Goal: Task Accomplishment & Management: Manage account settings

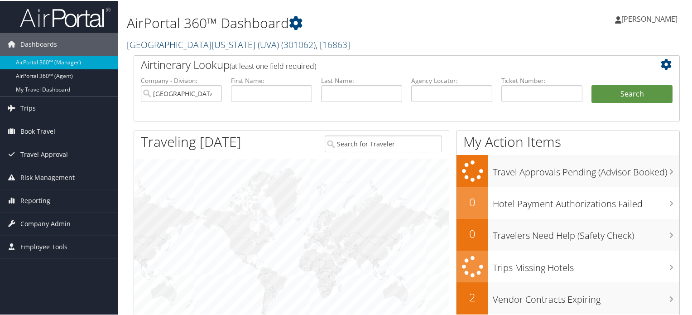
click at [196, 46] on link "[GEOGRAPHIC_DATA][US_STATE] (UVA) ( 301062 ) , [ 16863 ]" at bounding box center [238, 44] width 223 height 12
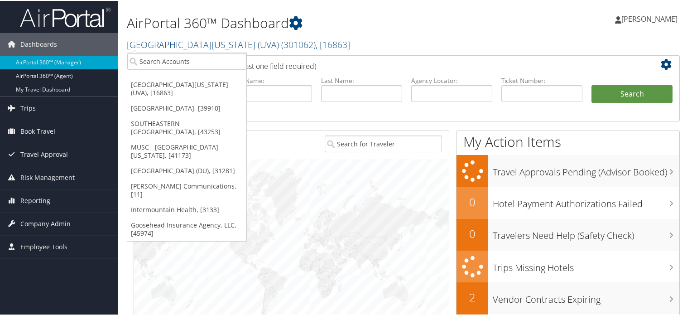
click at [334, 49] on h2 "[GEOGRAPHIC_DATA][US_STATE] (UVA) ( 301062 ) , [ 16863 ]" at bounding box center [313, 42] width 373 height 15
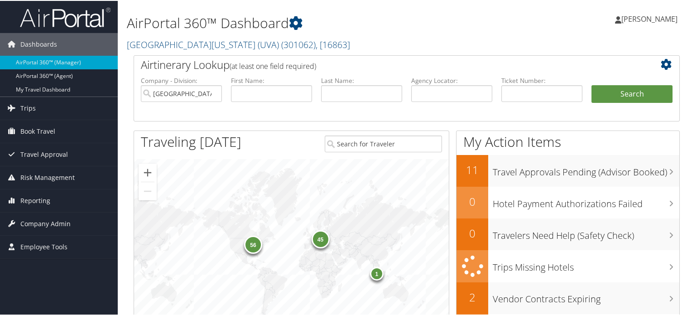
click at [92, 23] on img at bounding box center [65, 16] width 91 height 21
click at [513, 86] on input "text" at bounding box center [542, 92] width 81 height 17
paste input "1488872587"
type input "1488872587"
click at [623, 100] on button "Search" at bounding box center [632, 93] width 81 height 18
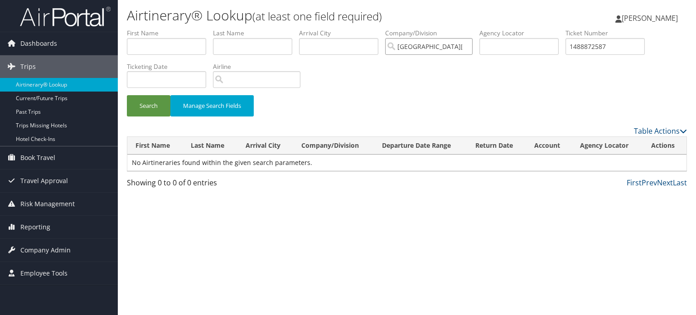
click at [469, 46] on input "[GEOGRAPHIC_DATA][US_STATE] (UVA)" at bounding box center [428, 46] width 87 height 17
click at [154, 110] on button "Search" at bounding box center [149, 105] width 44 height 21
click at [535, 46] on input "text" at bounding box center [518, 46] width 79 height 17
paste input "1488872587"
type input "1488872587"
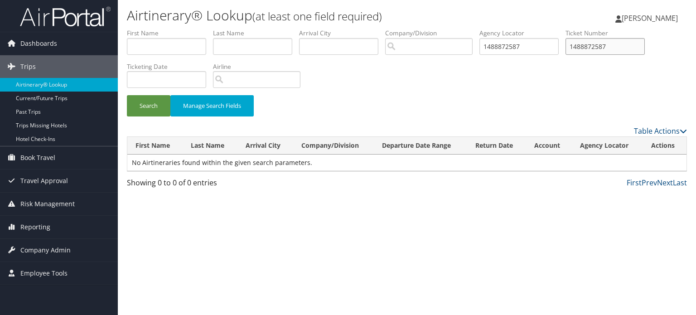
drag, startPoint x: 617, startPoint y: 46, endPoint x: 554, endPoint y: 34, distance: 64.6
click at [554, 29] on ul "First Name Last Name Departure City Arrival City Company/Division Airport/City …" at bounding box center [407, 29] width 560 height 0
click at [158, 108] on button "Search" at bounding box center [149, 105] width 44 height 21
drag, startPoint x: 532, startPoint y: 45, endPoint x: 433, endPoint y: 38, distance: 99.5
click at [433, 29] on ul "First Name Last Name Departure City Arrival City Company/Division Airport/City …" at bounding box center [407, 29] width 560 height 0
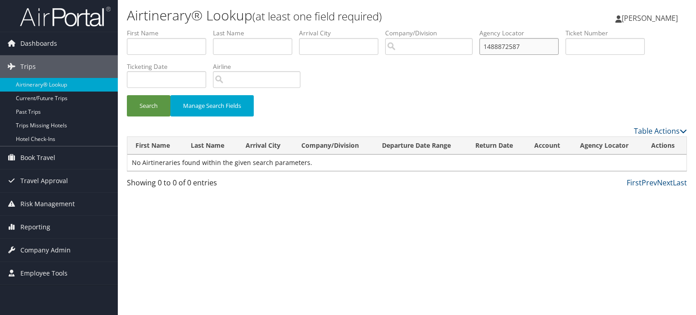
paste input "DN0BJH"
type input "DN0BJH"
click at [156, 108] on button "Search" at bounding box center [149, 105] width 44 height 21
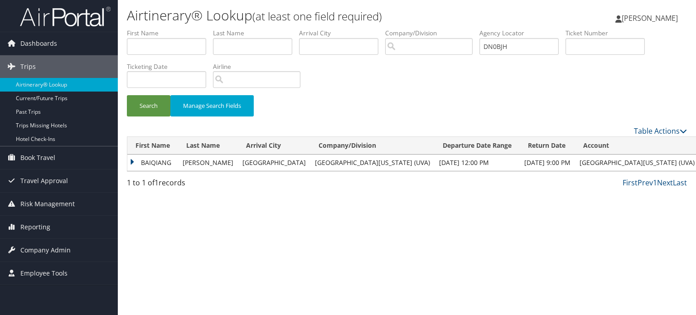
click at [148, 162] on td "BAIQIANG" at bounding box center [152, 163] width 51 height 16
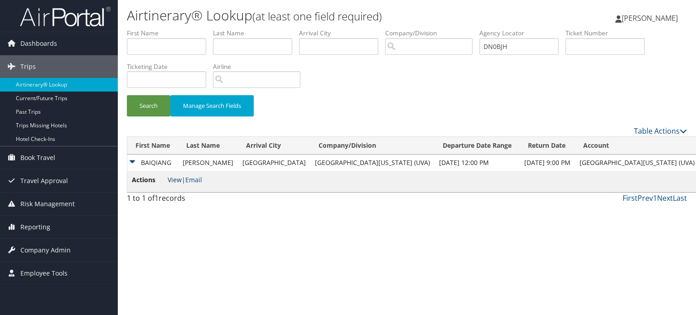
click at [174, 181] on link "View" at bounding box center [175, 179] width 14 height 9
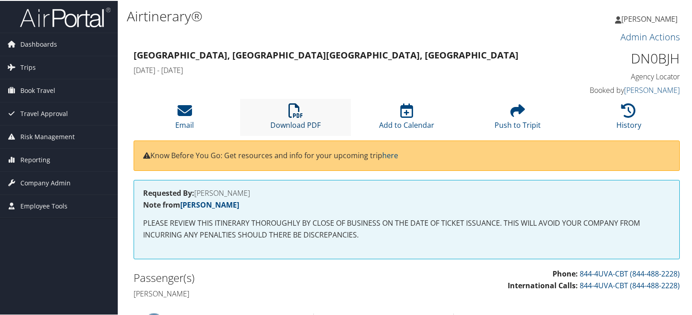
click at [299, 110] on icon at bounding box center [296, 109] width 15 height 15
click at [65, 15] on img at bounding box center [65, 16] width 91 height 21
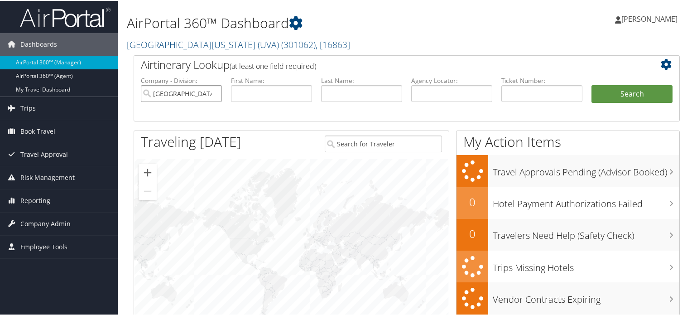
click at [212, 90] on input "University of Virginia (UVA)" at bounding box center [181, 92] width 81 height 17
paste input "Confirmation send"
type input "Confirmation send"
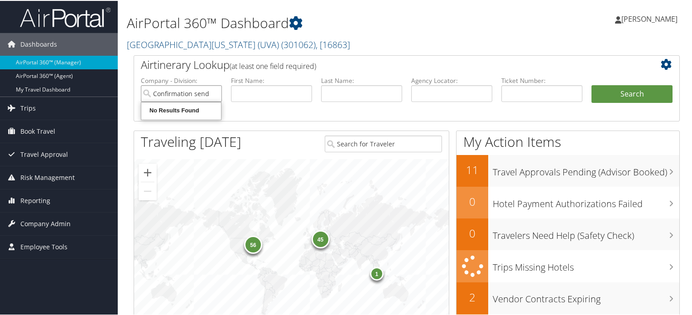
click at [213, 93] on input "Confirmation send" at bounding box center [181, 92] width 81 height 17
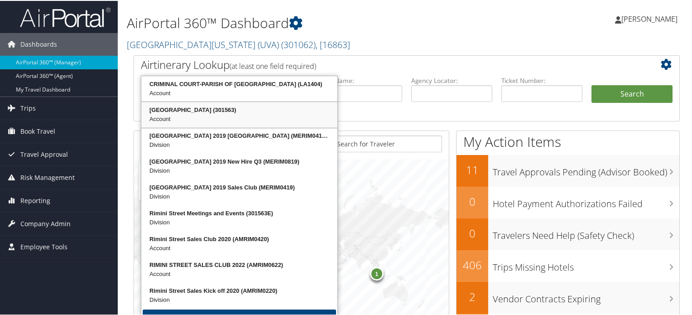
click at [177, 116] on div "Account" at bounding box center [239, 118] width 193 height 9
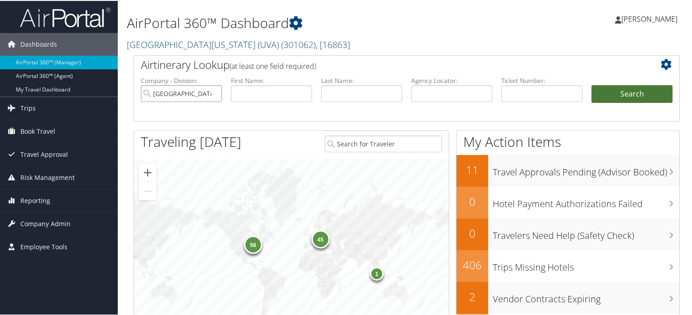
type input "[GEOGRAPHIC_DATA]"
click at [633, 92] on button "Search" at bounding box center [632, 93] width 81 height 18
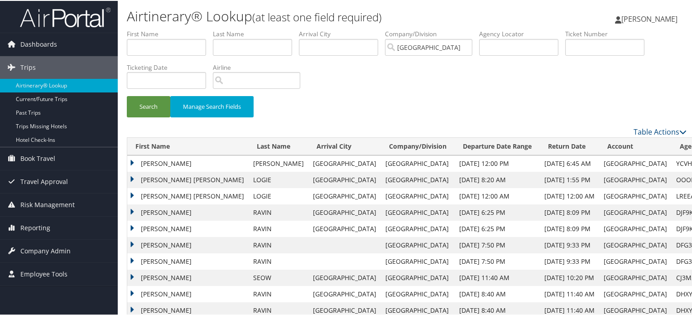
scroll to position [18, 0]
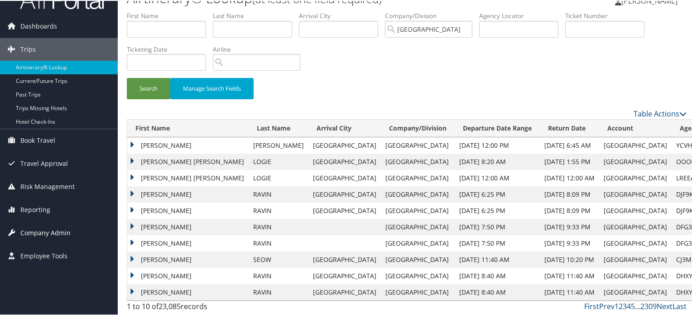
click at [43, 232] on span "Company Admin" at bounding box center [45, 232] width 50 height 23
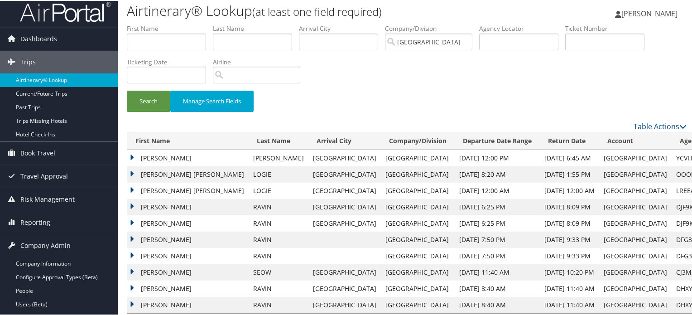
scroll to position [0, 0]
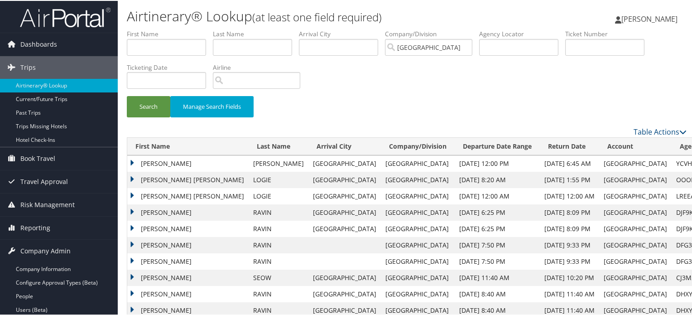
click at [80, 15] on img at bounding box center [65, 16] width 91 height 21
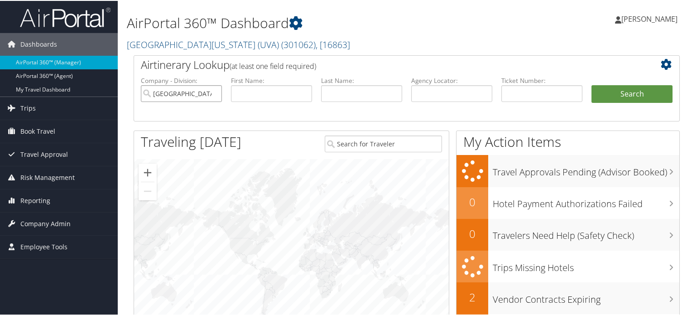
click at [214, 93] on input "[GEOGRAPHIC_DATA][US_STATE] (UVA)" at bounding box center [181, 92] width 81 height 17
click at [198, 45] on link "University of Virginia (UVA) ( 301062 ) , [ 16863 ]" at bounding box center [238, 44] width 223 height 12
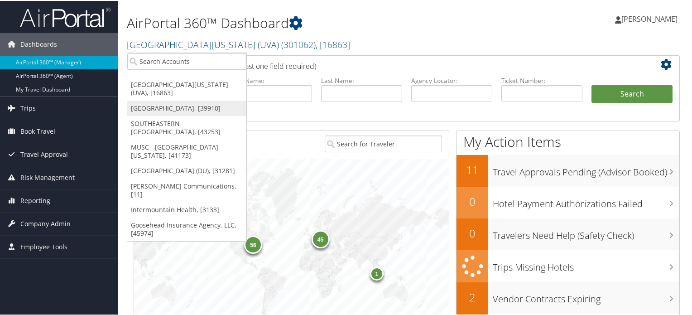
click at [172, 100] on link "[GEOGRAPHIC_DATA], [39910]" at bounding box center [186, 107] width 119 height 15
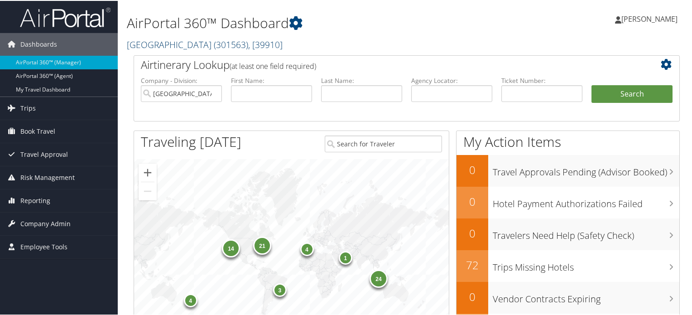
click at [168, 47] on link "[GEOGRAPHIC_DATA] ( 301563 ) , [ 39910 ]" at bounding box center [205, 44] width 156 height 12
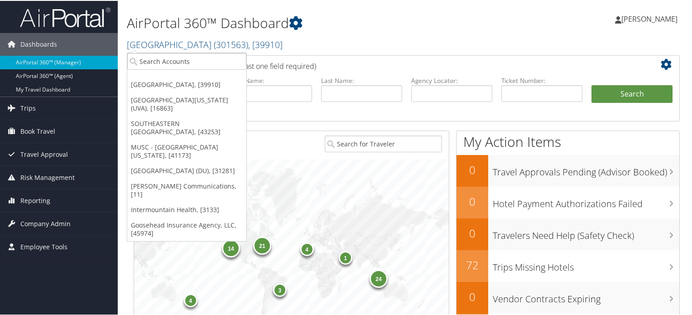
click at [336, 28] on h1 "AirPortal 360™ Dashboard" at bounding box center [313, 22] width 373 height 19
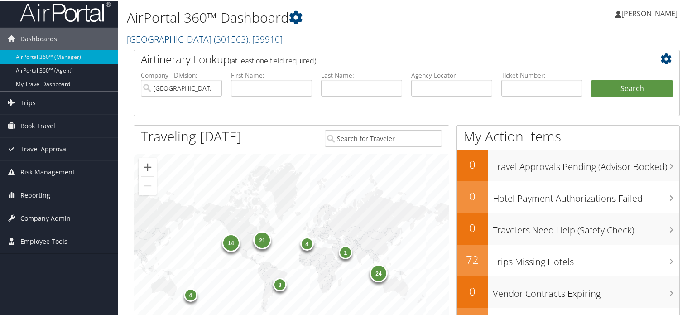
scroll to position [4, 0]
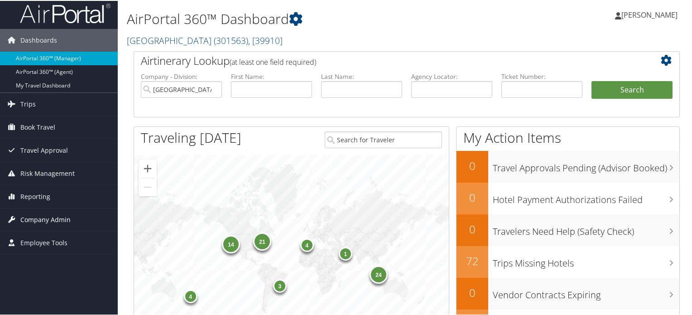
click at [60, 217] on span "Company Admin" at bounding box center [45, 219] width 50 height 23
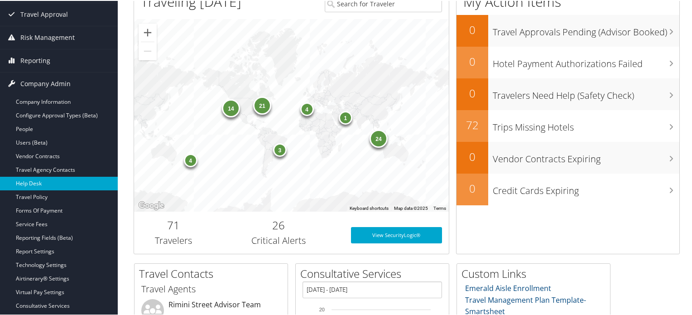
scroll to position [231, 0]
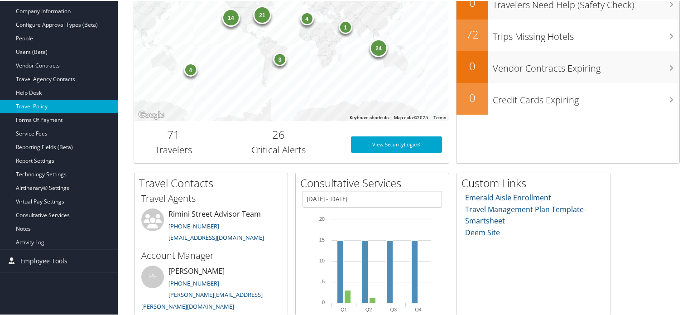
click at [42, 103] on link "Travel Policy" at bounding box center [59, 106] width 118 height 14
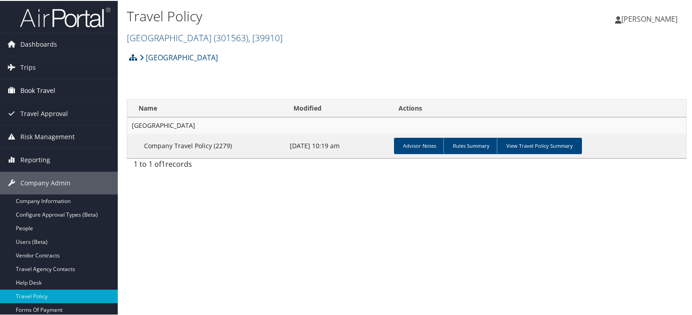
click at [49, 90] on span "Book Travel" at bounding box center [37, 89] width 35 height 23
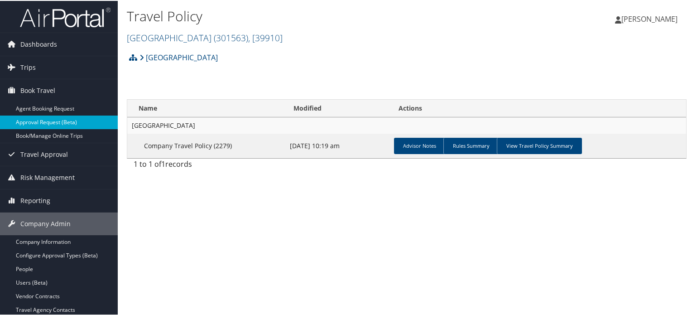
click at [59, 119] on link "Approval Request (Beta)" at bounding box center [59, 122] width 118 height 14
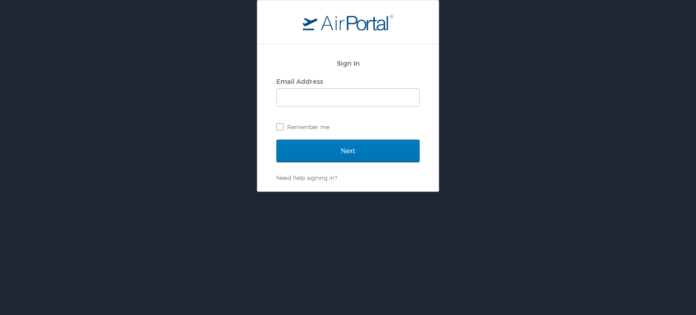
click at [177, 102] on div "Sign In Email Address Remember me Next Need help signing in? Forgot password? H…" at bounding box center [348, 96] width 696 height 192
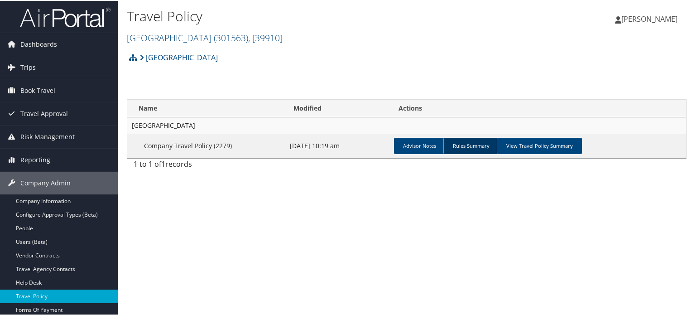
click at [466, 144] on link "Rules Summary" at bounding box center [471, 145] width 55 height 16
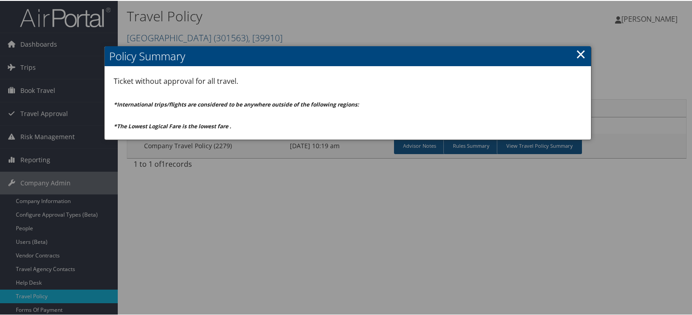
click at [578, 50] on link "×" at bounding box center [581, 53] width 10 height 18
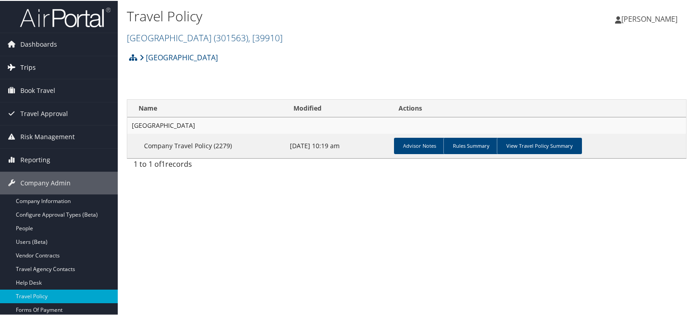
click at [31, 68] on span "Trips" at bounding box center [27, 66] width 15 height 23
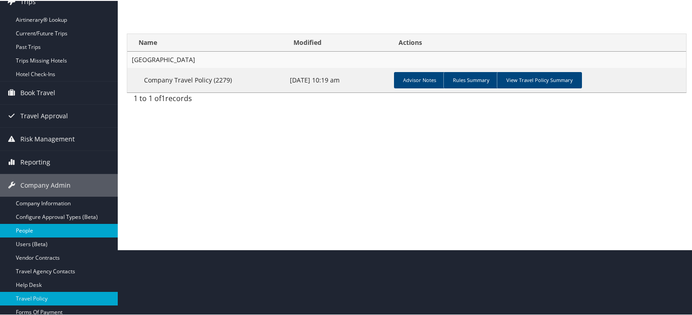
scroll to position [45, 0]
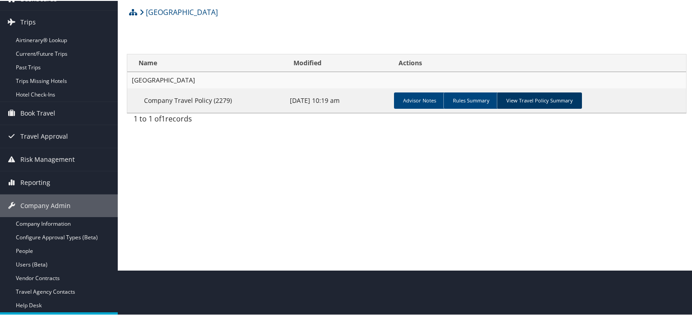
click at [526, 101] on link "View Travel Policy Summary" at bounding box center [539, 100] width 85 height 16
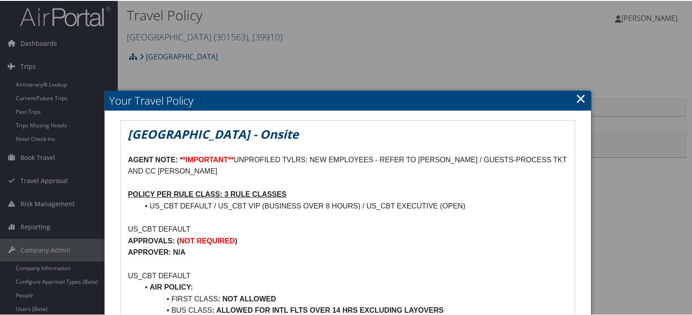
scroll to position [0, 0]
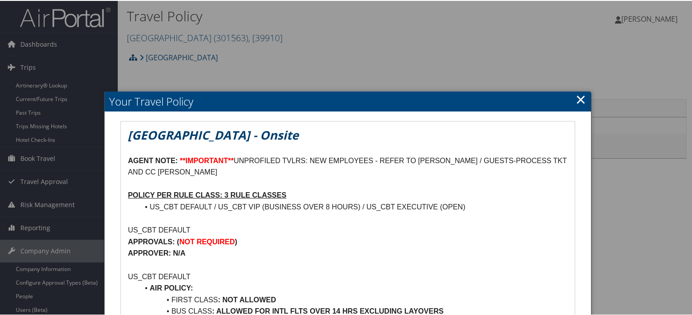
click at [578, 99] on link "×" at bounding box center [581, 98] width 10 height 18
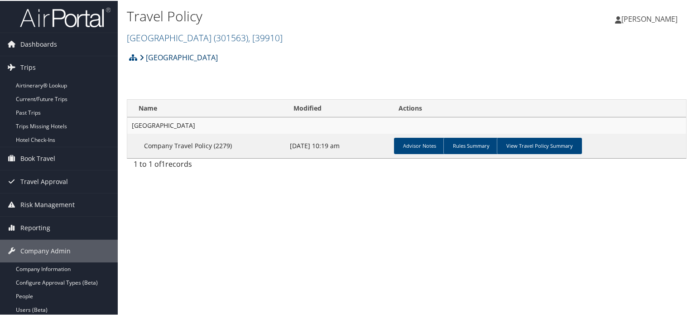
click at [170, 54] on link "[GEOGRAPHIC_DATA]" at bounding box center [179, 57] width 78 height 18
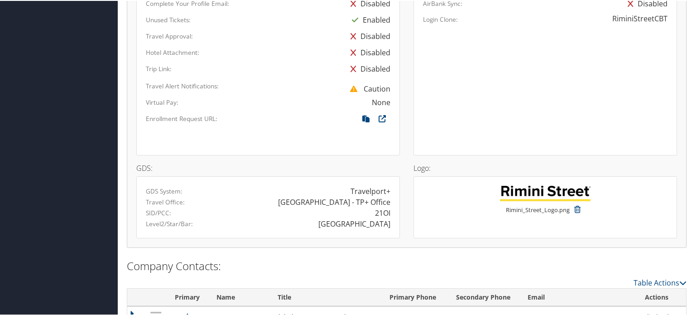
scroll to position [707, 0]
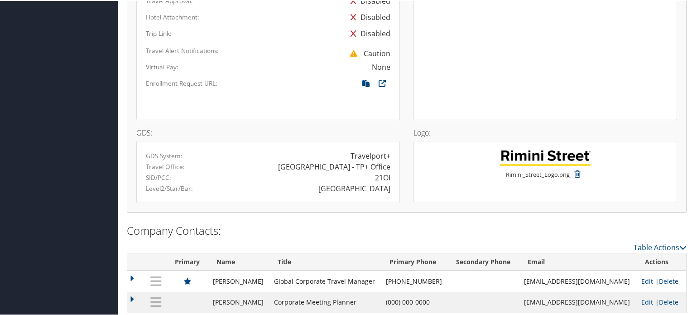
click at [375, 171] on div "21OI" at bounding box center [382, 176] width 15 height 11
copy div "21OI"
